Goal: Information Seeking & Learning: Learn about a topic

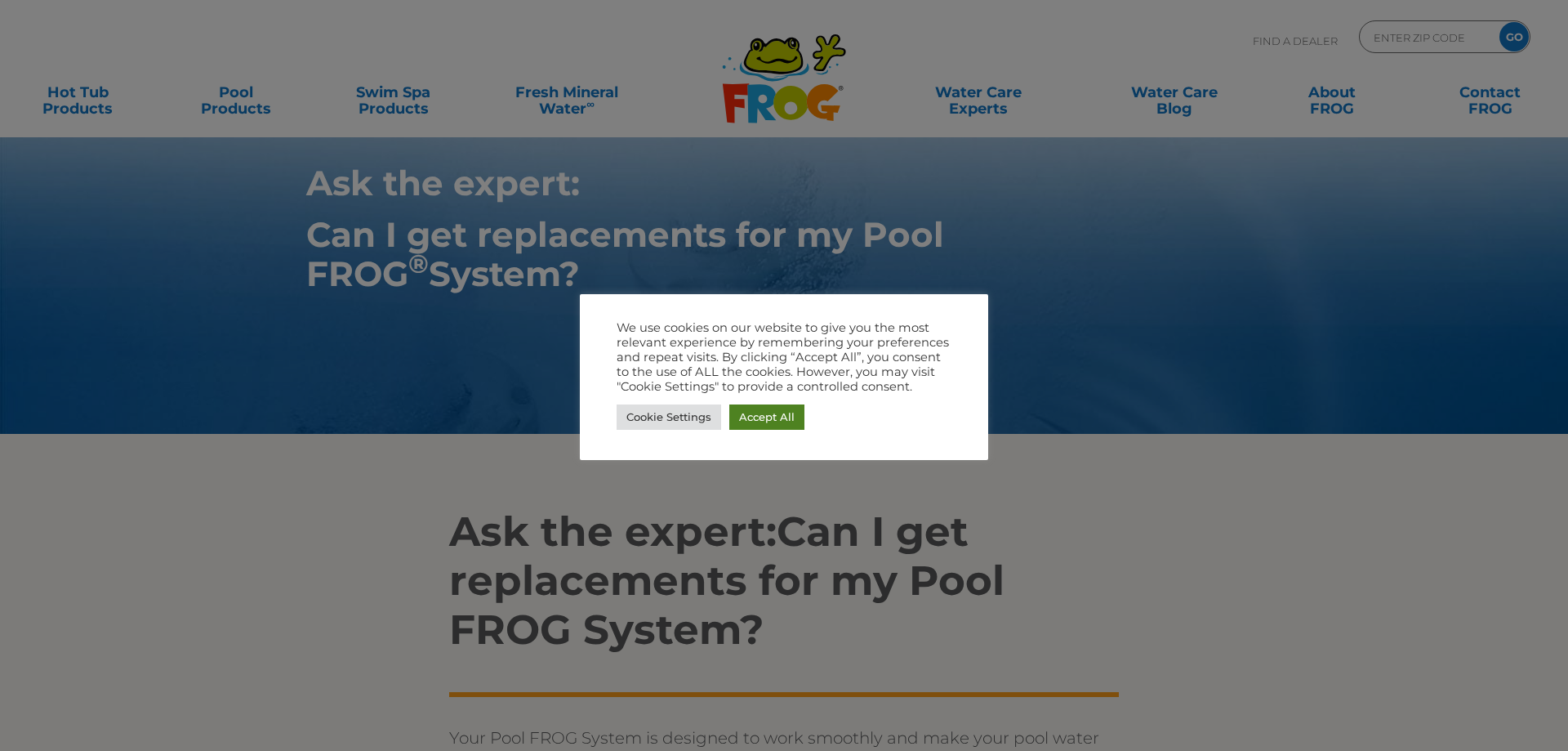
click at [777, 418] on link "Accept All" at bounding box center [766, 417] width 75 height 26
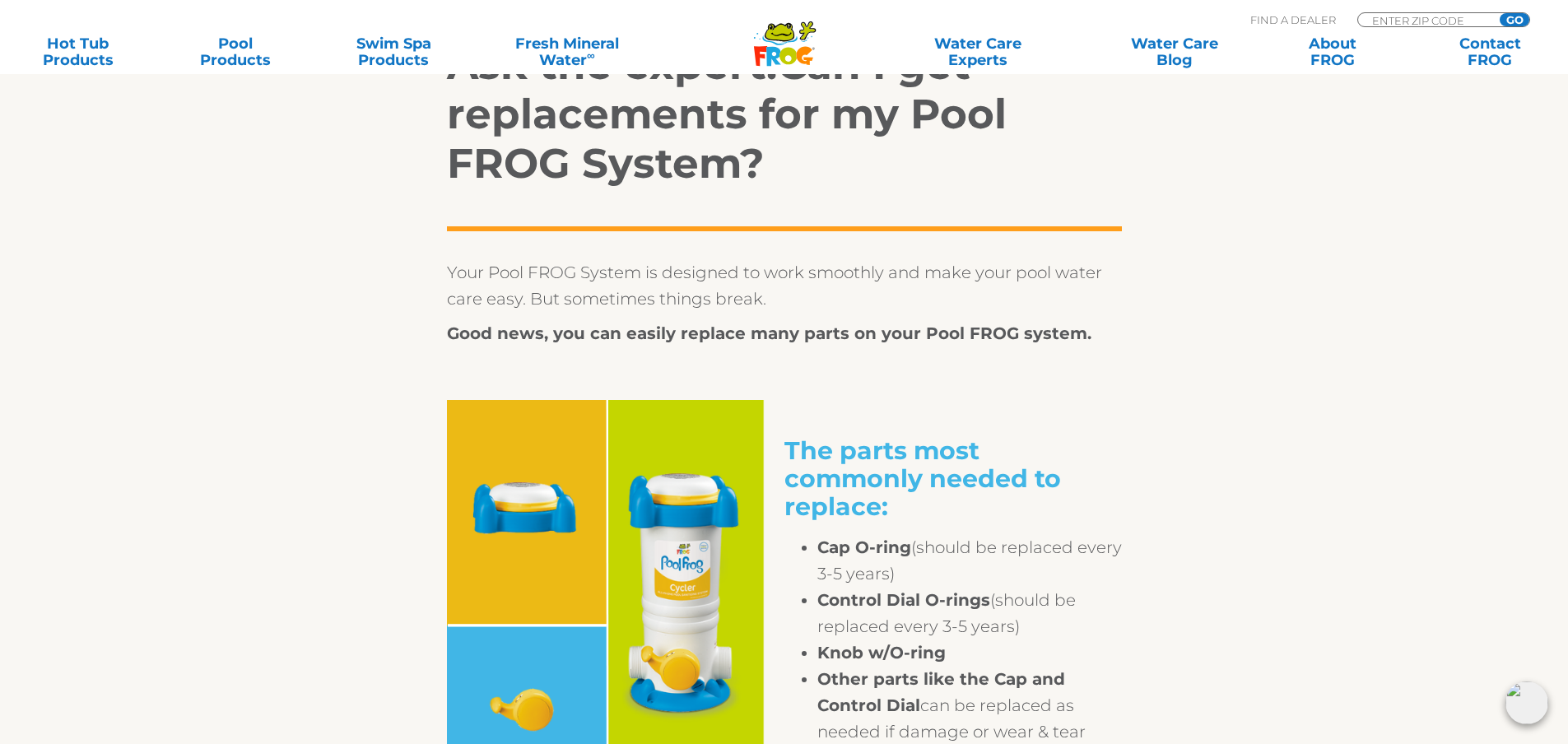
scroll to position [494, 0]
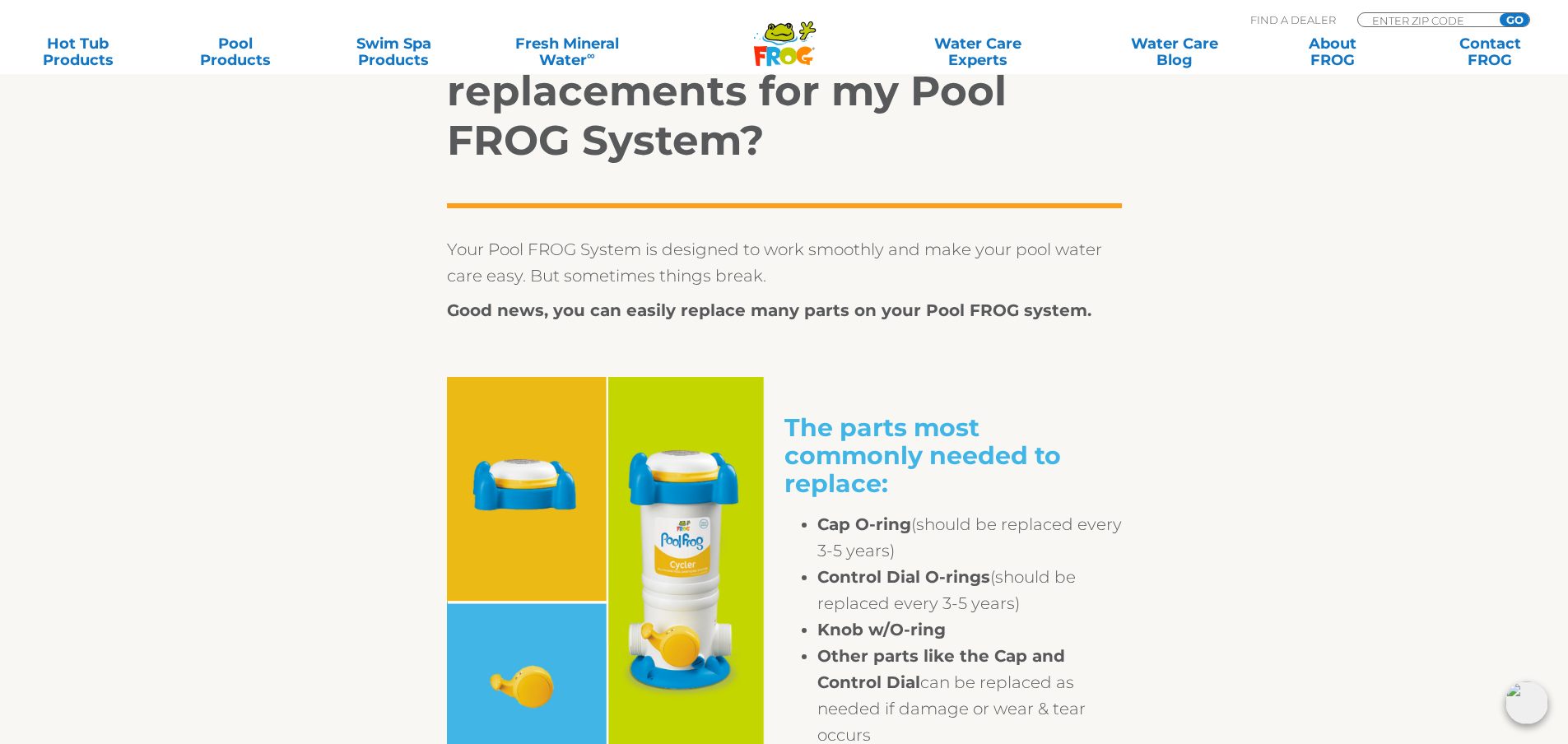
click at [678, 510] on img at bounding box center [616, 579] width 337 height 405
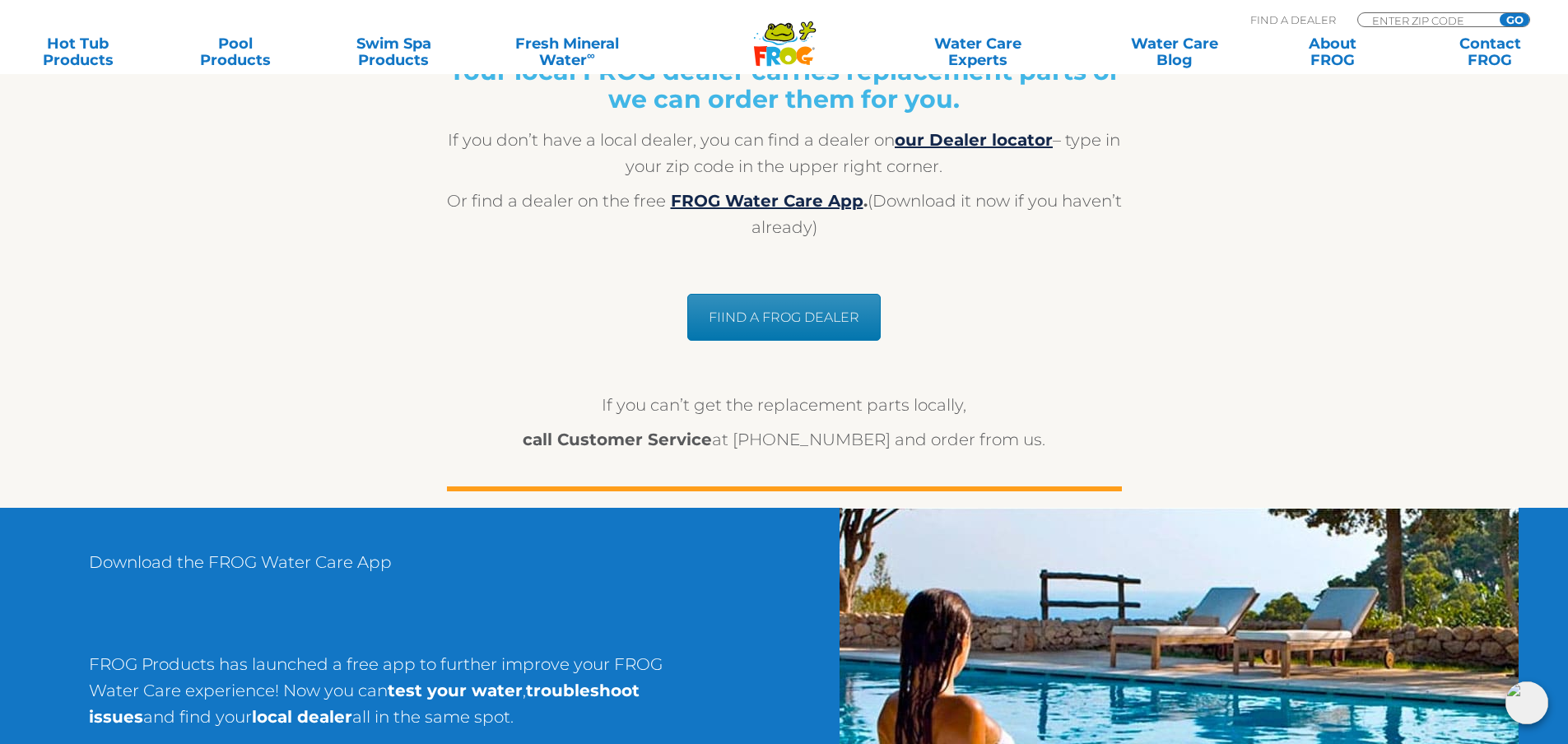
scroll to position [1482, 0]
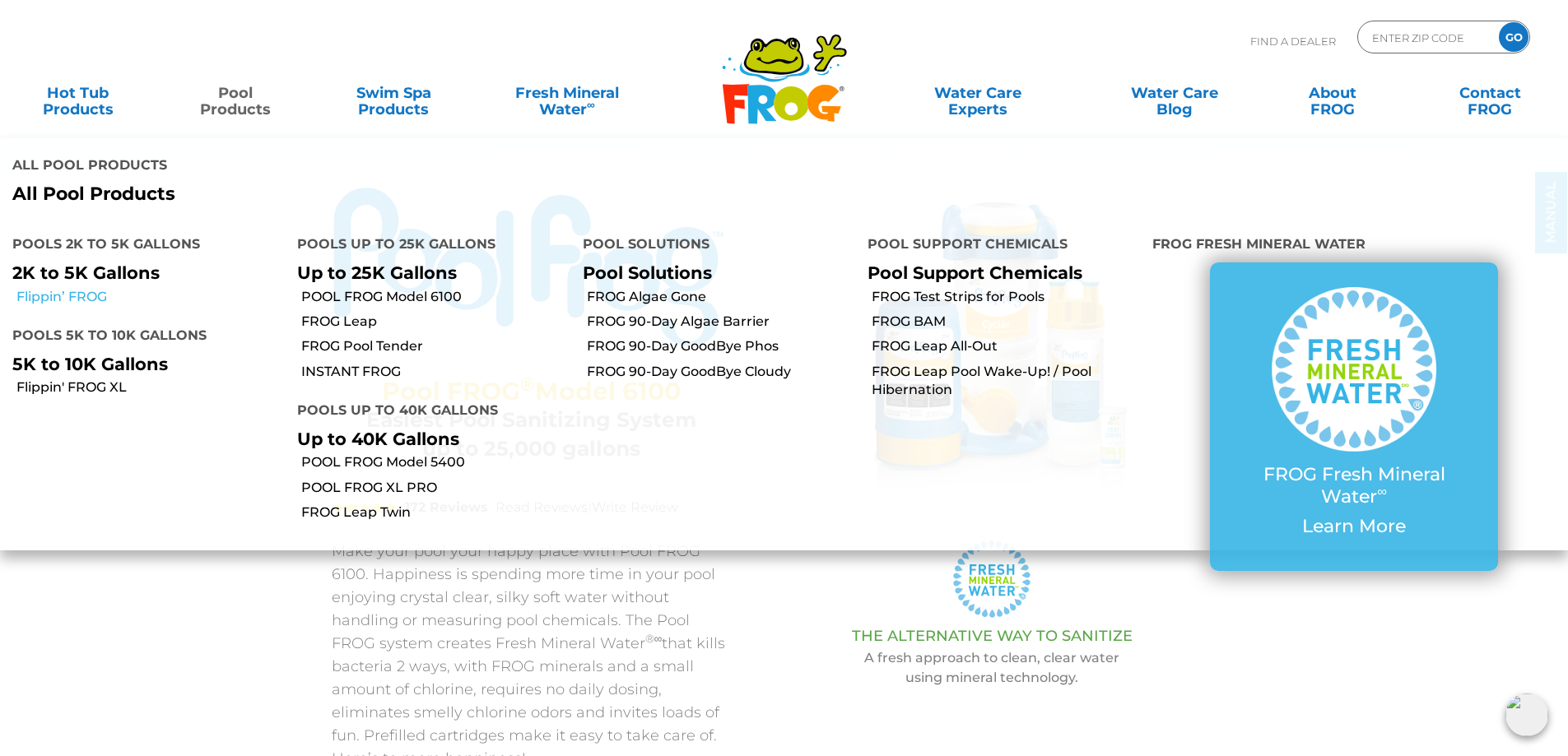
click at [73, 291] on link "Flippin’ FROG" at bounding box center [150, 297] width 268 height 18
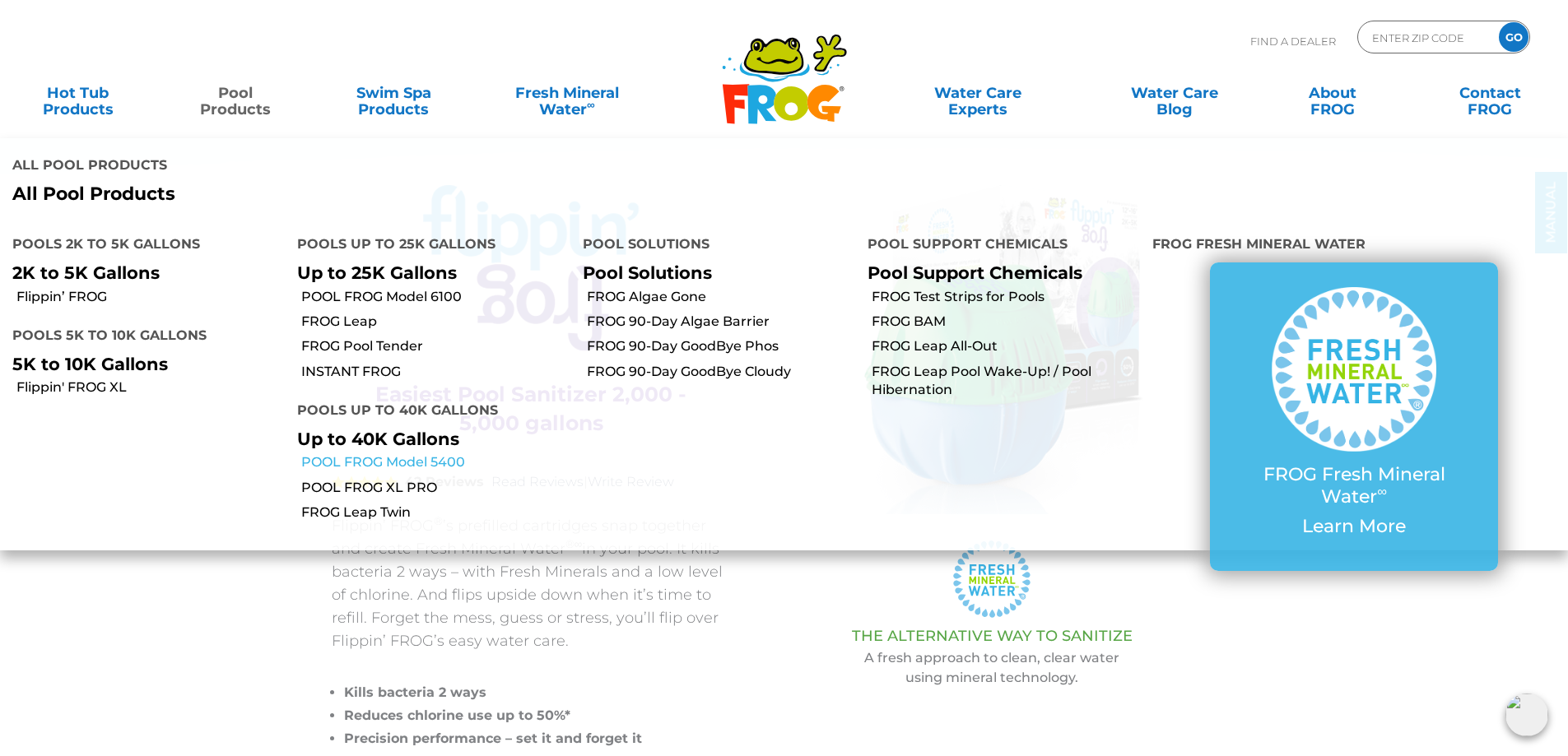
click at [403, 460] on link "POOL FROG Model 5400" at bounding box center [435, 463] width 268 height 18
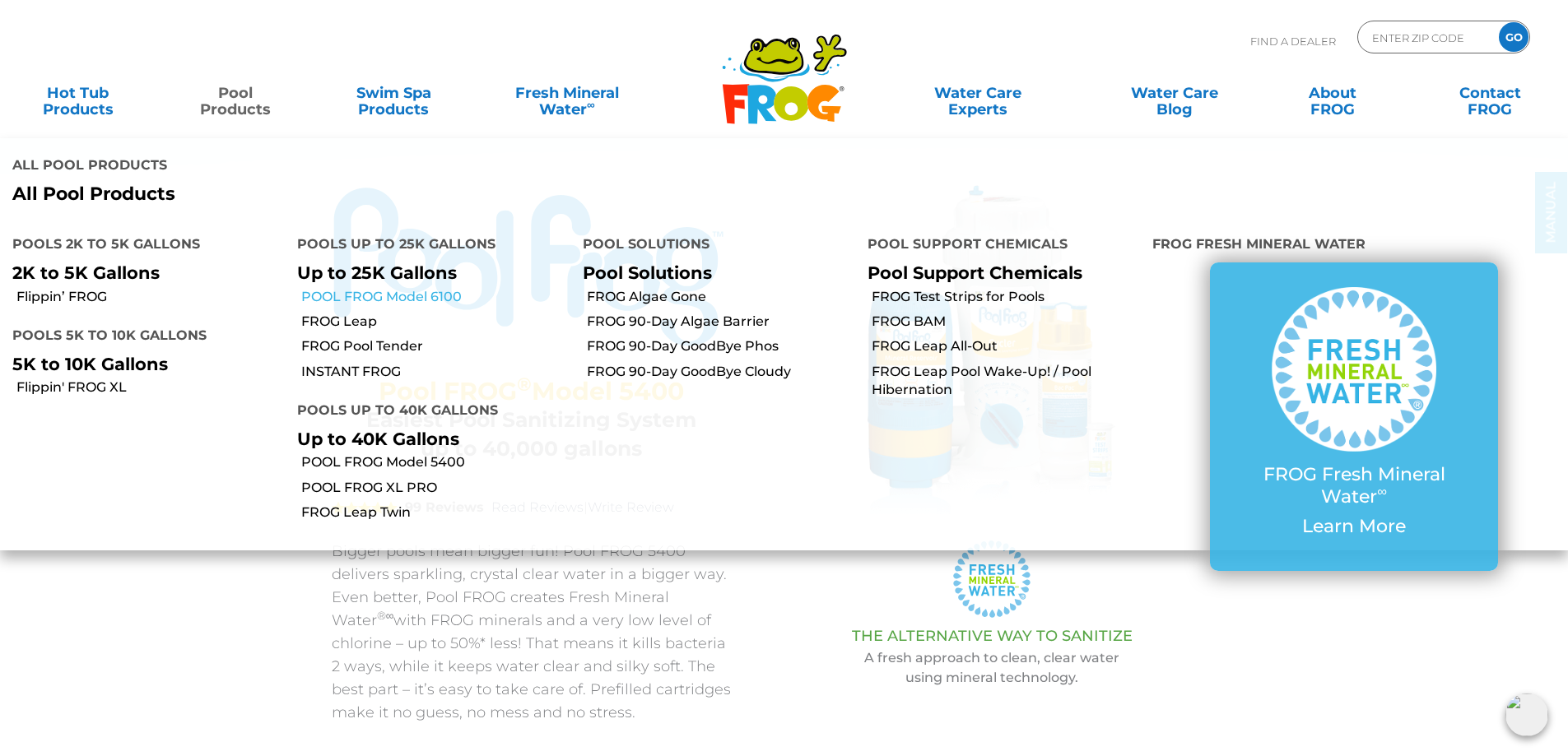
click at [402, 292] on link "POOL FROG Model 6100" at bounding box center [435, 297] width 268 height 18
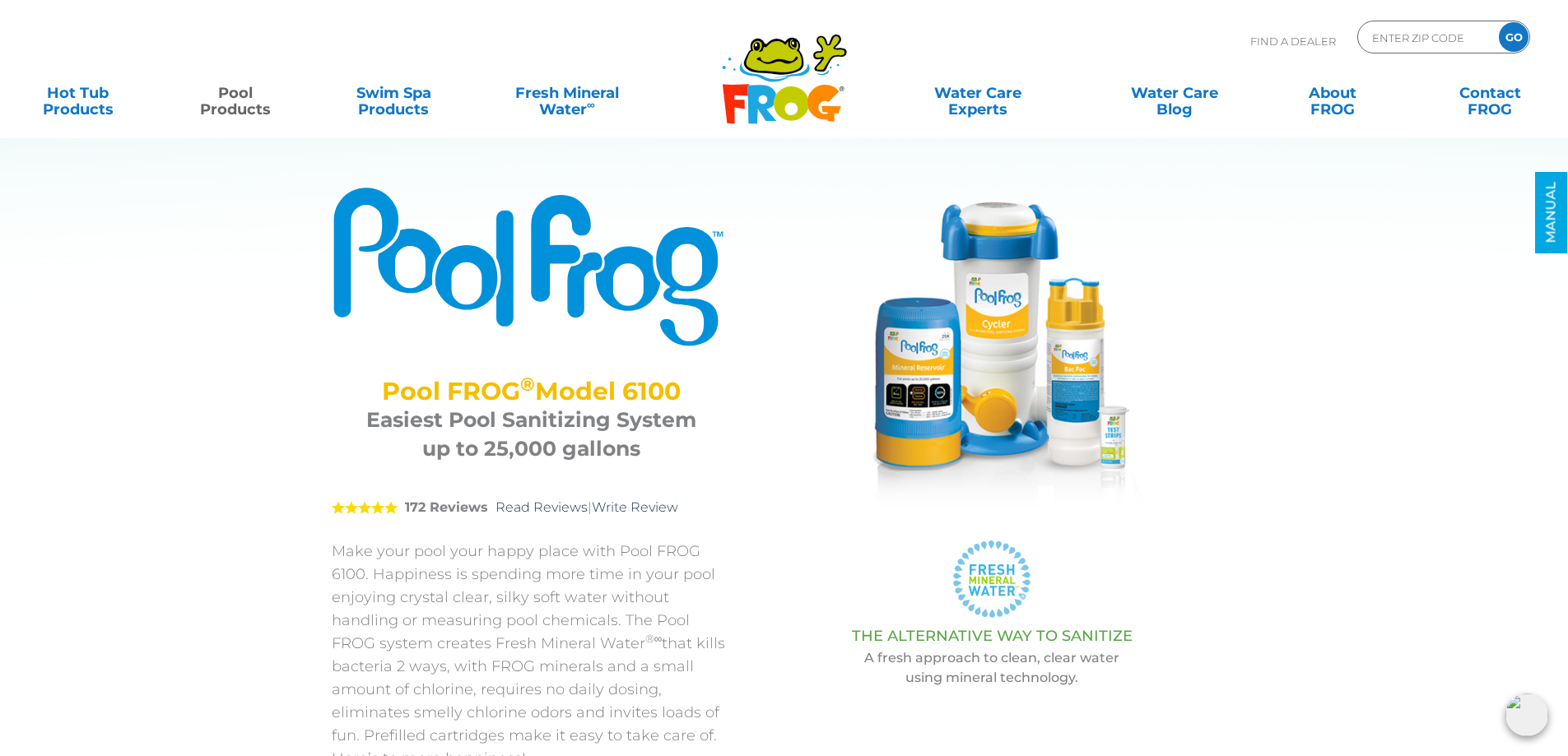
click at [1000, 322] on img at bounding box center [991, 350] width 329 height 329
click at [1069, 352] on img at bounding box center [991, 350] width 329 height 329
